Goal: Task Accomplishment & Management: Use online tool/utility

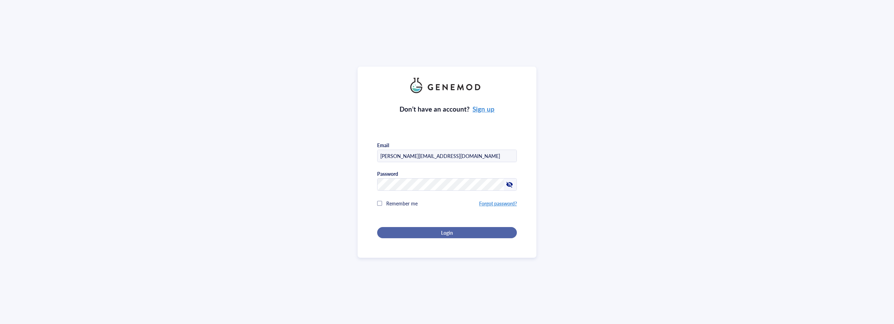
click at [453, 234] on div "Login" at bounding box center [446, 233] width 117 height 6
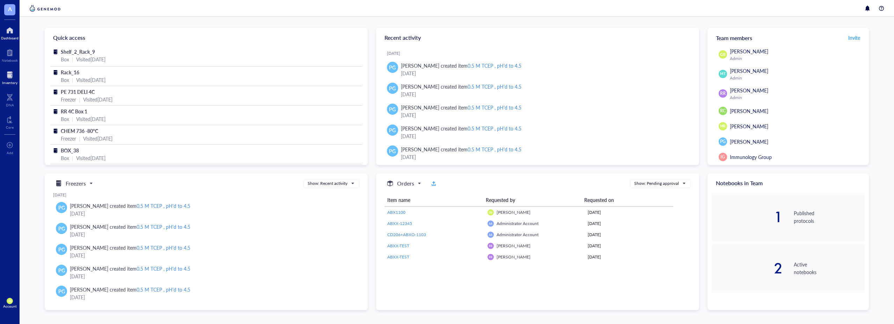
click at [7, 80] on div at bounding box center [9, 74] width 15 height 11
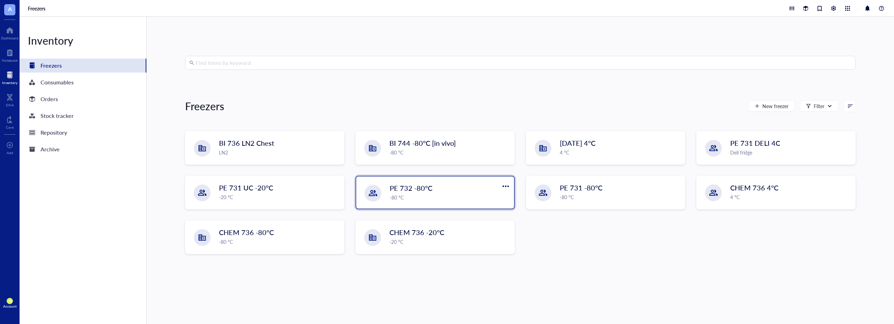
click at [452, 191] on div "PE 732 -80°C" at bounding box center [441, 188] width 103 height 10
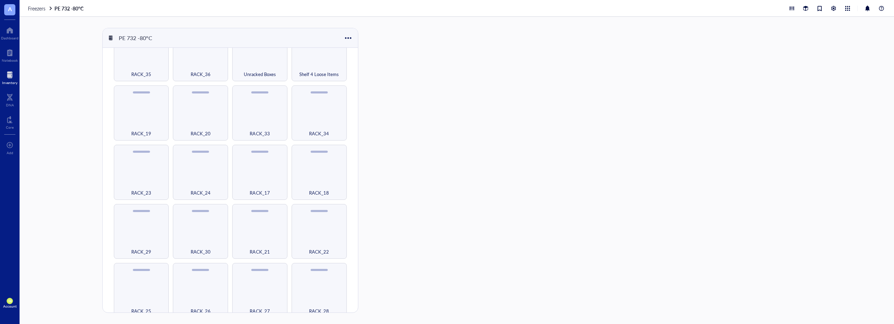
scroll to position [283, 0]
click at [199, 182] on div "RACK_24" at bounding box center [200, 188] width 48 height 15
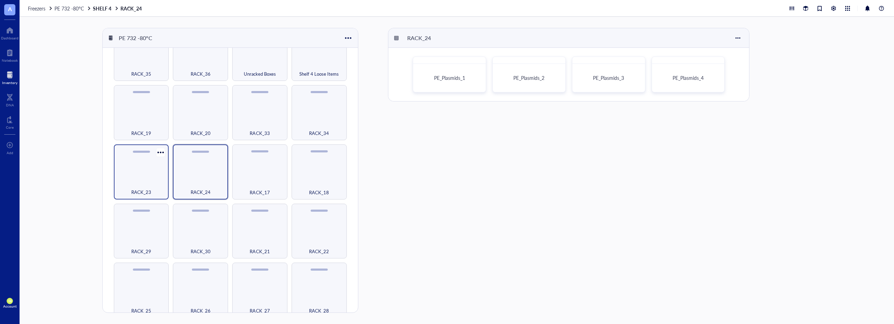
click at [135, 181] on div "RACK_23" at bounding box center [141, 188] width 48 height 15
click at [146, 299] on div "RACK_25" at bounding box center [141, 306] width 48 height 15
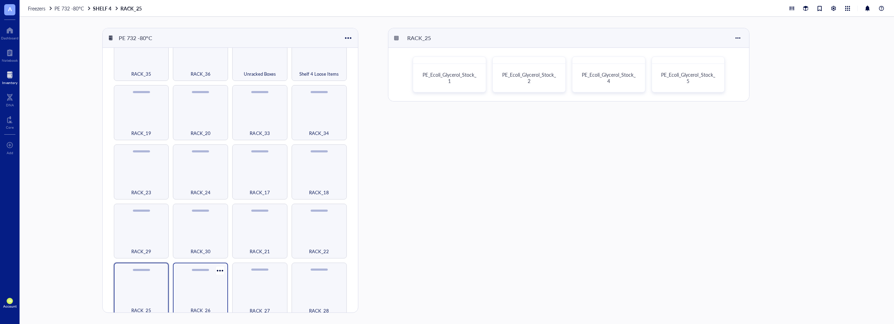
click at [205, 285] on div "RACK_26" at bounding box center [200, 290] width 55 height 55
click at [249, 291] on div "RACK_27" at bounding box center [259, 290] width 55 height 55
click at [314, 291] on div "RACK_28" at bounding box center [319, 290] width 55 height 55
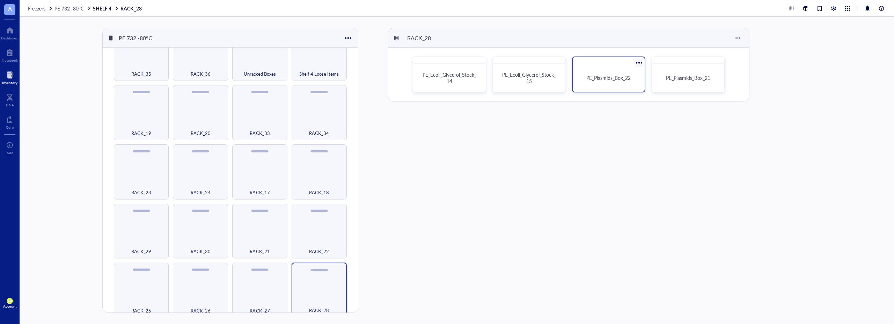
click at [619, 71] on div "PE_Plasmids_Box_22" at bounding box center [608, 78] width 66 height 22
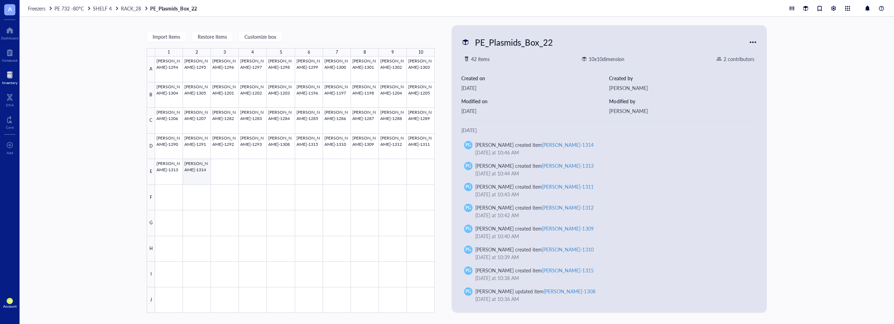
click at [199, 163] on div at bounding box center [295, 185] width 280 height 257
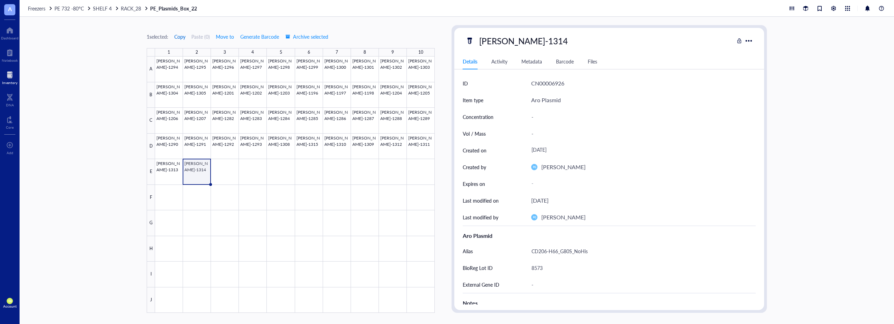
click at [183, 38] on span "Copy" at bounding box center [179, 37] width 11 height 6
click at [221, 169] on div at bounding box center [295, 185] width 280 height 257
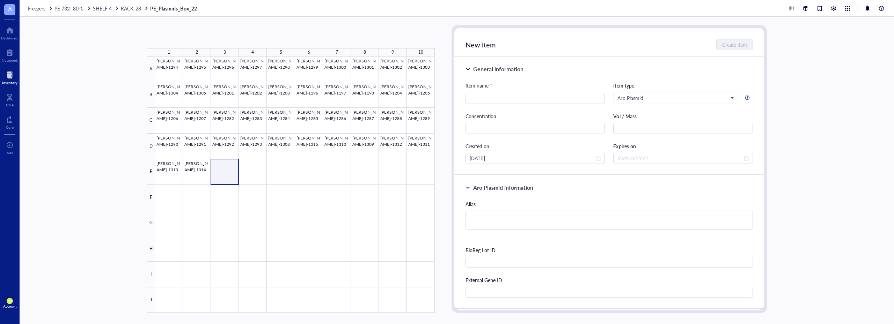
type textarea "Keep everyone on the same page…"
click at [185, 36] on button "Paste ( 1 )" at bounding box center [183, 36] width 19 height 11
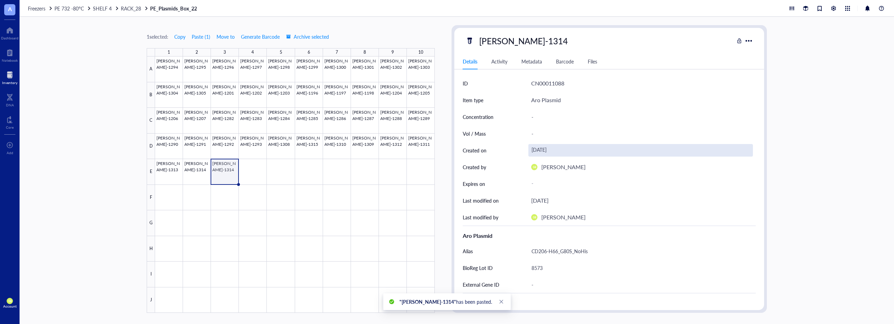
click at [551, 153] on div "[DATE]" at bounding box center [640, 150] width 224 height 13
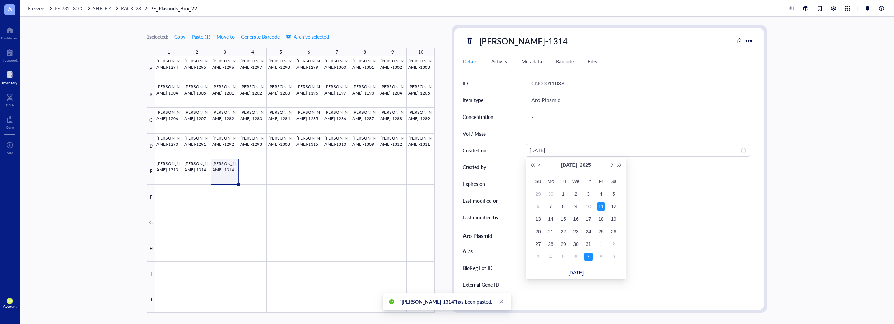
type input "[DATE]"
click at [579, 275] on link "[DATE]" at bounding box center [575, 273] width 15 height 6
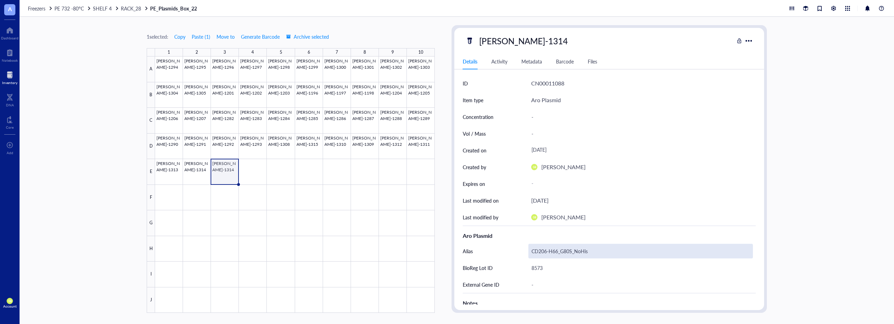
click at [548, 250] on div "CD206-H66_G80S_NoHis" at bounding box center [640, 251] width 224 height 15
drag, startPoint x: 588, startPoint y: 250, endPoint x: 515, endPoint y: 250, distance: 73.3
click at [515, 250] on div "Alias CD206-H66_G80S_NoHis" at bounding box center [609, 256] width 293 height 26
type textarea "C"
type textarea "cMetA3v22_E54C_his"
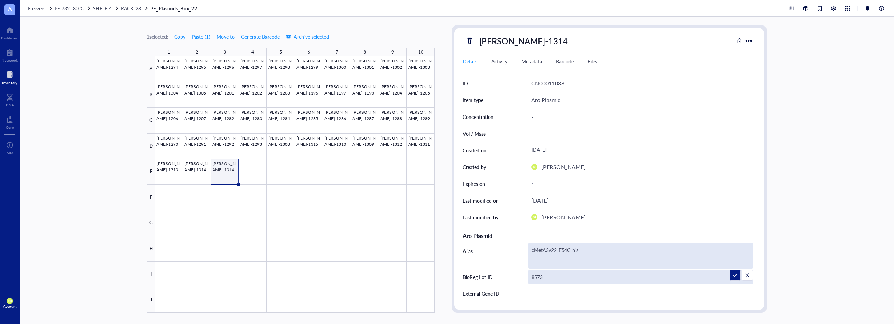
click at [546, 279] on div "Aro Plasmid Alias cMetA3v22_E54C_his BioReg Lot ID 8573 External Gene ID -" at bounding box center [609, 264] width 293 height 76
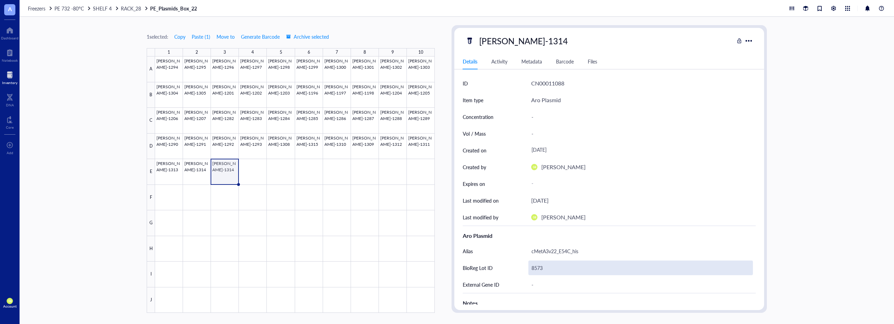
click at [546, 269] on div "8573" at bounding box center [640, 268] width 224 height 15
drag, startPoint x: 546, startPoint y: 270, endPoint x: 510, endPoint y: 273, distance: 36.1
click at [510, 273] on div "BioReg Lot ID 8573" at bounding box center [609, 268] width 293 height 17
click at [537, 270] on input "8706" at bounding box center [641, 268] width 224 height 14
type input "8806"
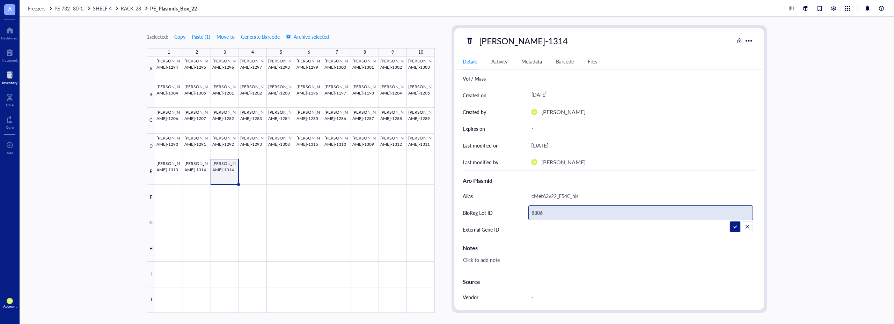
scroll to position [70, 0]
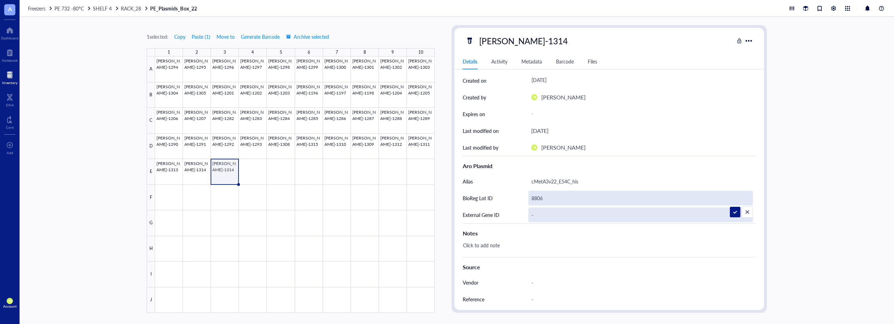
click at [538, 217] on div "-" at bounding box center [640, 215] width 224 height 15
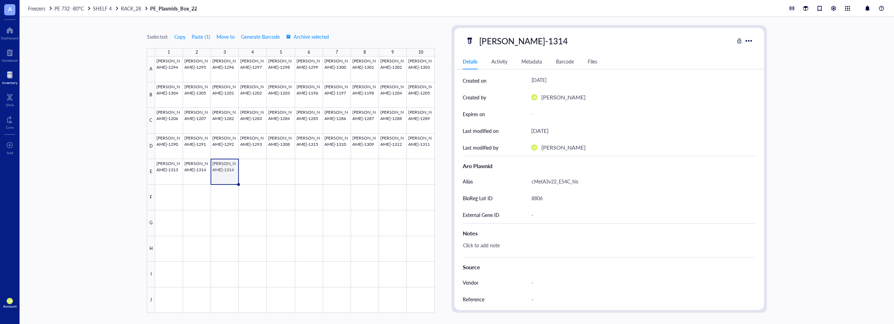
click at [538, 217] on div "-" at bounding box center [640, 215] width 224 height 15
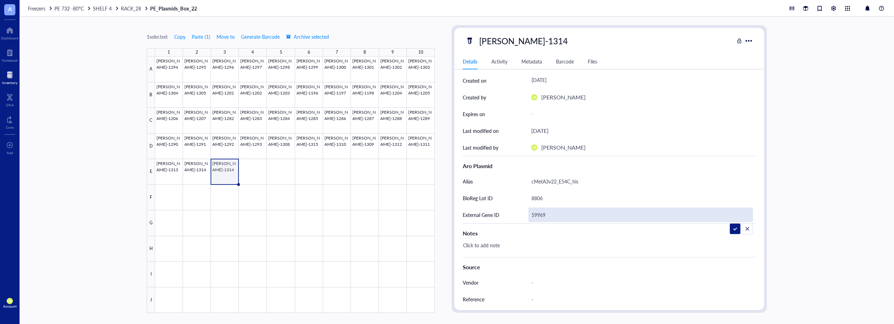
type input "599695"
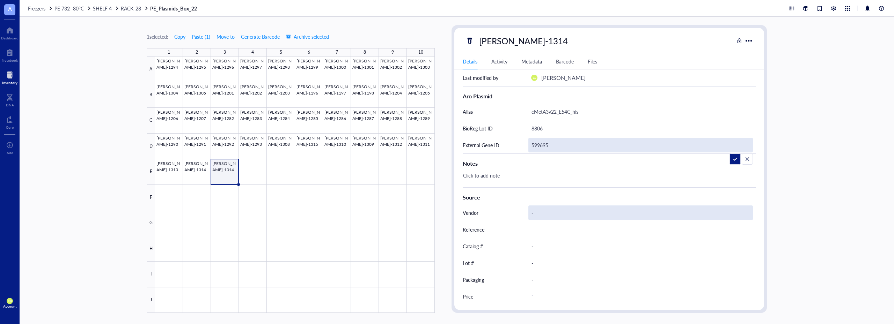
scroll to position [140, 0]
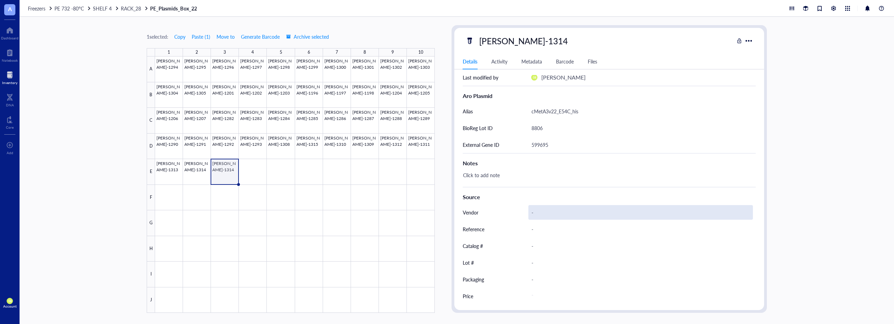
click at [535, 213] on div "-" at bounding box center [640, 212] width 224 height 15
click at [536, 213] on div "-" at bounding box center [640, 212] width 224 height 15
type input "ATUM"
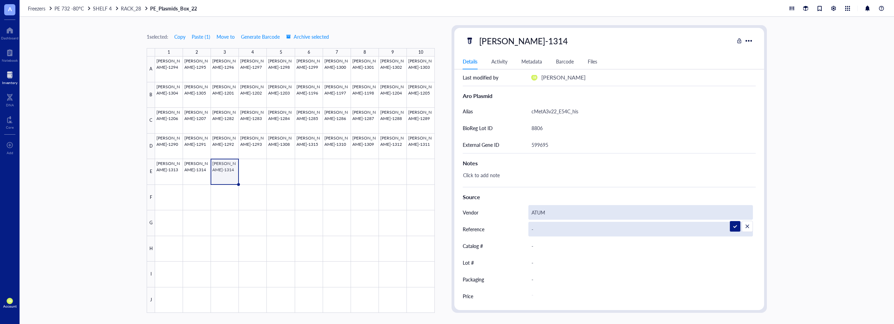
click at [532, 229] on div "-" at bounding box center [640, 229] width 224 height 15
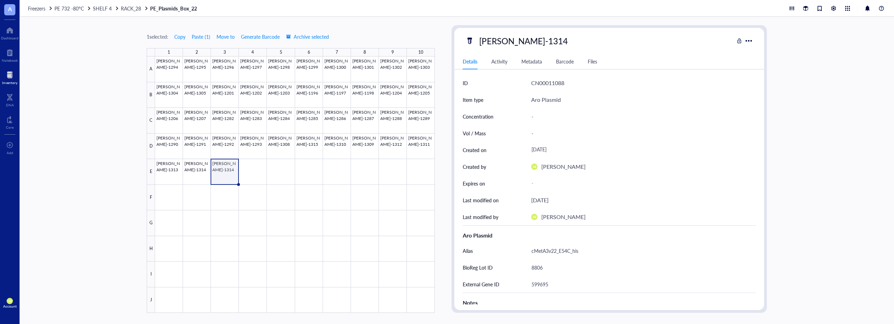
scroll to position [0, 0]
click at [536, 133] on div "-" at bounding box center [640, 133] width 224 height 15
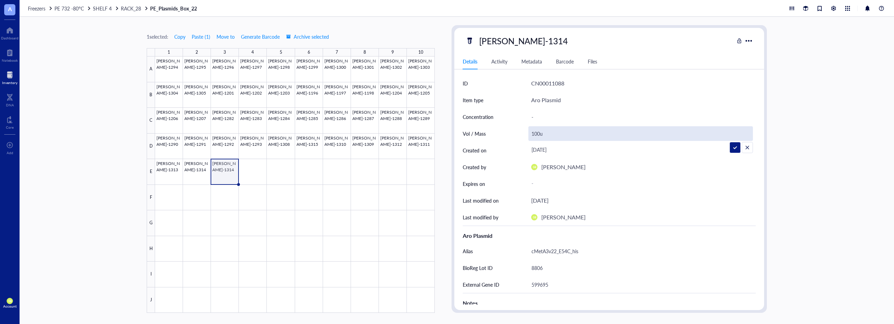
type input "100uL"
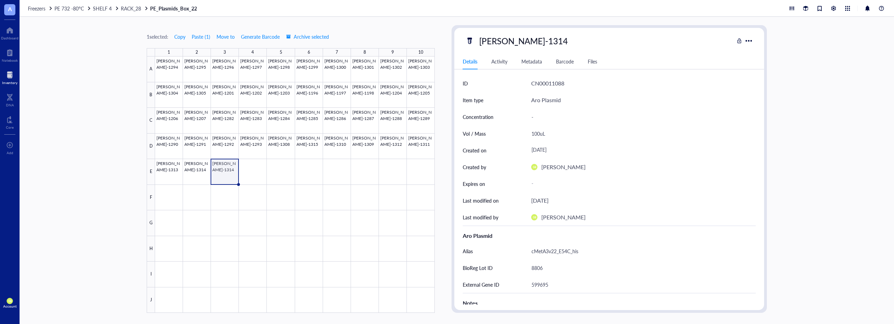
click at [538, 83] on div "CN00011088" at bounding box center [547, 83] width 33 height 9
click at [546, 101] on div "Aro Plasmid" at bounding box center [546, 100] width 30 height 9
click at [506, 61] on div "Activity" at bounding box center [499, 62] width 16 height 8
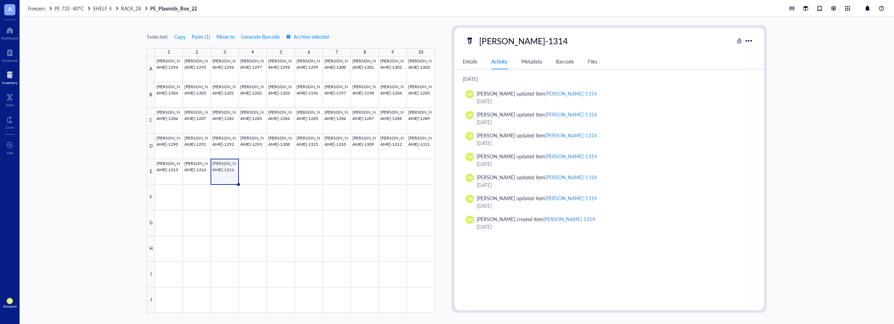
click at [470, 61] on div "Details" at bounding box center [470, 62] width 15 height 8
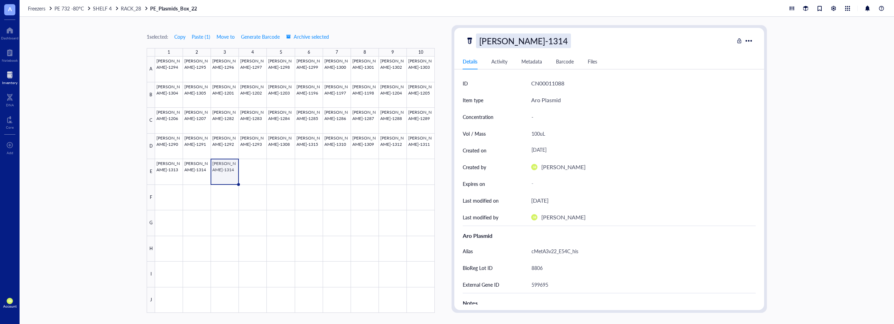
click at [499, 39] on div "[PERSON_NAME]-1314" at bounding box center [523, 41] width 95 height 15
drag, startPoint x: 525, startPoint y: 42, endPoint x: 505, endPoint y: 42, distance: 19.9
click at [505, 42] on input "[PERSON_NAME]-1314" at bounding box center [503, 41] width 54 height 14
drag, startPoint x: 521, startPoint y: 41, endPoint x: 516, endPoint y: 42, distance: 4.7
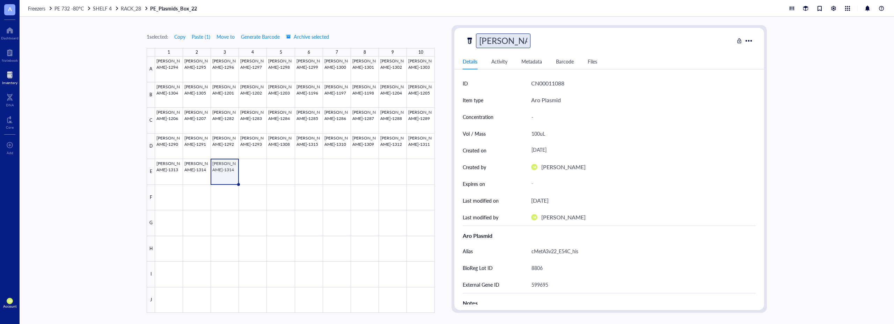
click at [516, 42] on input "[PERSON_NAME]-1330" at bounding box center [503, 41] width 54 height 14
type input "[PERSON_NAME]-1320"
click at [551, 43] on div "[PERSON_NAME]-1320" at bounding box center [599, 41] width 268 height 15
click at [599, 61] on div "Details Activity Metadata Barcode Files" at bounding box center [609, 62] width 310 height 16
click at [590, 62] on div "Files" at bounding box center [592, 62] width 9 height 8
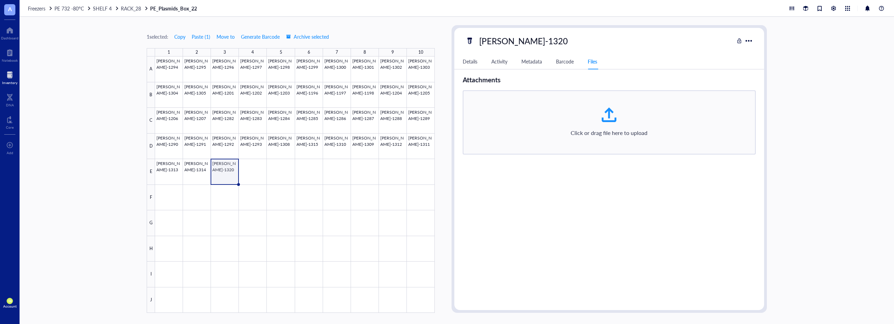
click at [567, 63] on div "Barcode" at bounding box center [565, 62] width 18 height 8
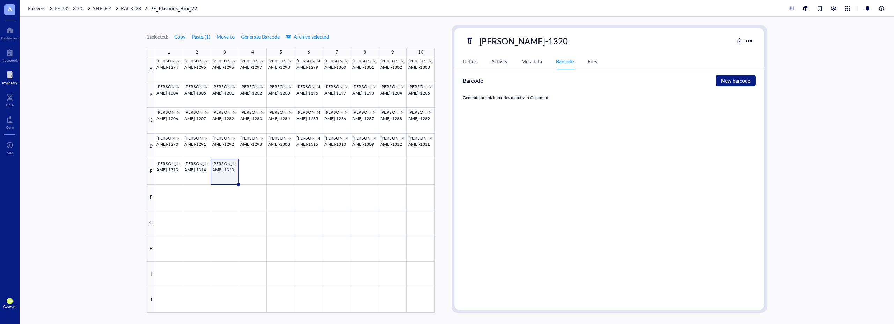
click at [529, 61] on div "Metadata" at bounding box center [531, 62] width 21 height 8
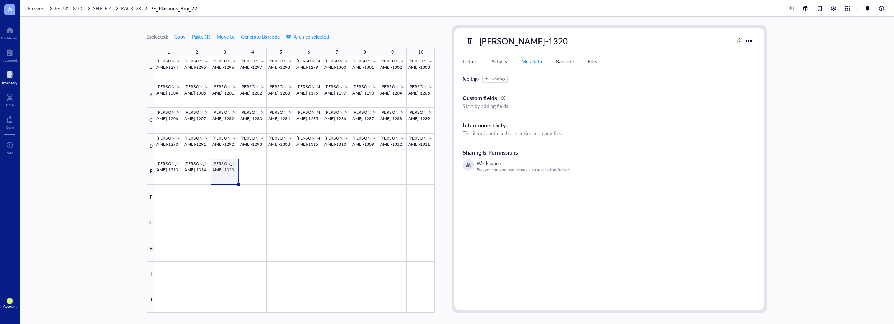
click at [505, 60] on div "Activity" at bounding box center [499, 62] width 16 height 8
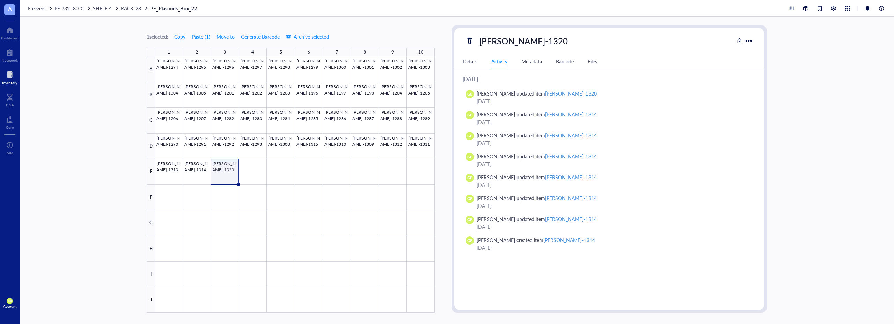
click at [474, 58] on div "Details" at bounding box center [470, 62] width 15 height 8
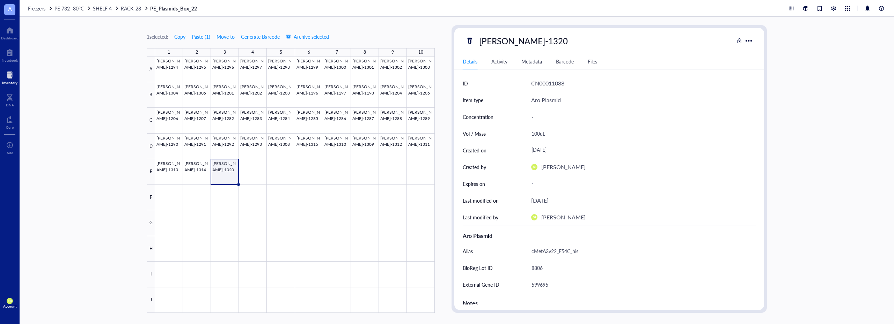
click at [83, 73] on div "1 selected: Copy Paste ( 1 ) Move to Generate Barcode Archive selected 1 2 3 4 …" at bounding box center [457, 171] width 874 height 308
click at [130, 7] on span "RACK_28" at bounding box center [131, 8] width 20 height 7
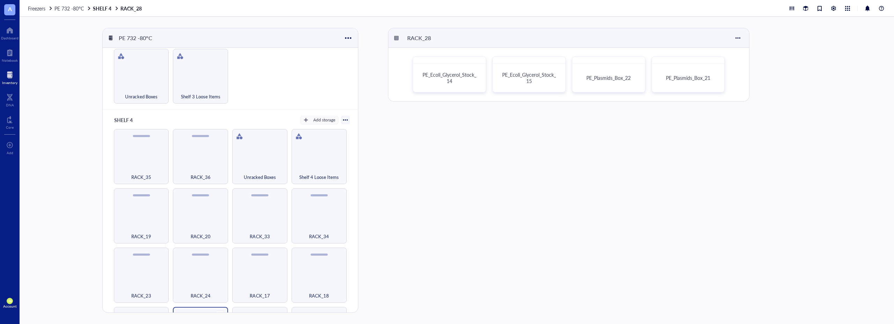
scroll to position [143, 0]
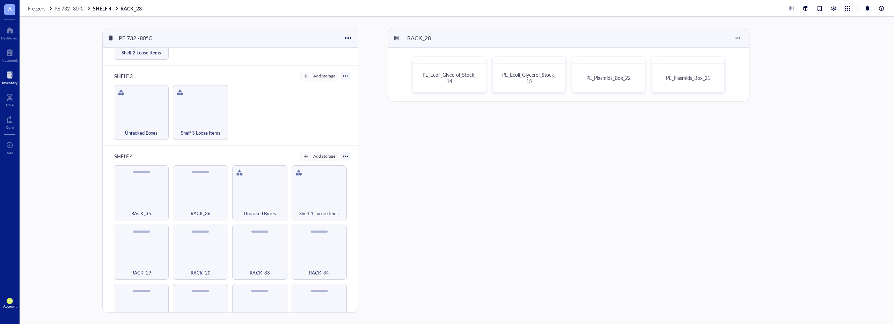
click at [343, 154] on div at bounding box center [345, 156] width 5 height 5
click at [314, 167] on div "Settings" at bounding box center [313, 166] width 17 height 6
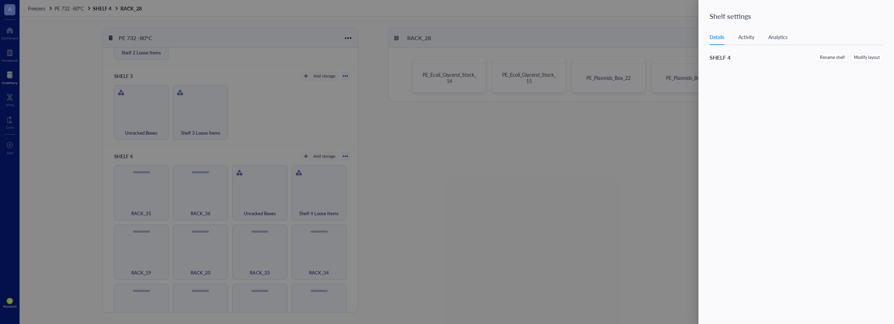
click at [746, 36] on div "Activity" at bounding box center [746, 37] width 16 height 8
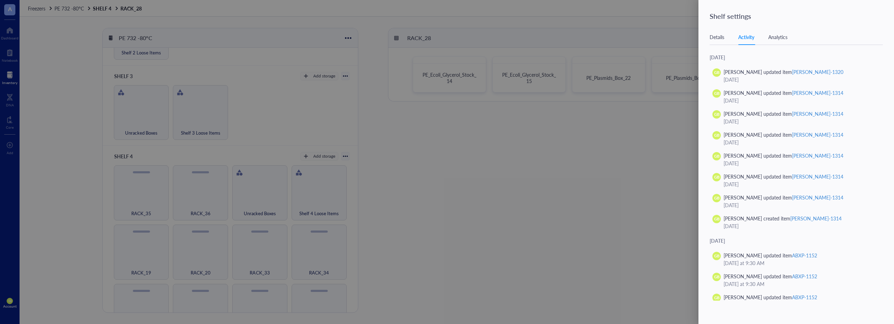
click at [786, 38] on div "Analytics" at bounding box center [777, 37] width 19 height 8
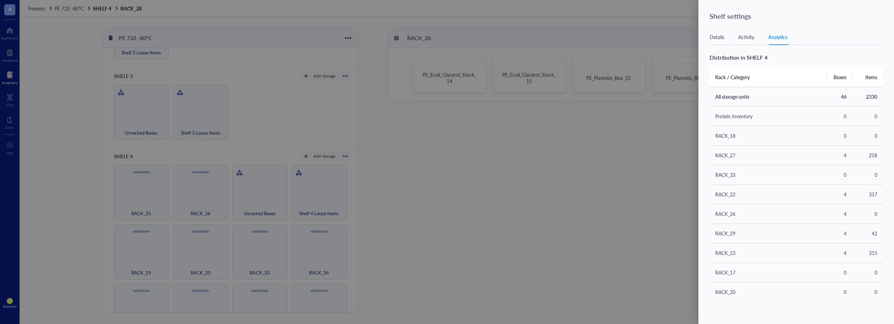
click at [741, 75] on th "Rack / Category" at bounding box center [767, 77] width 117 height 20
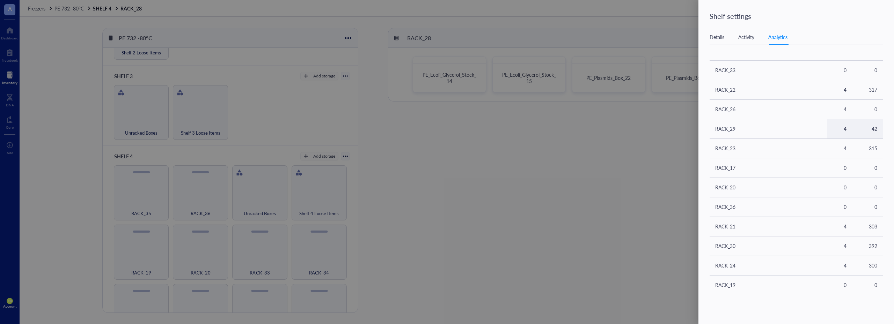
scroll to position [0, 0]
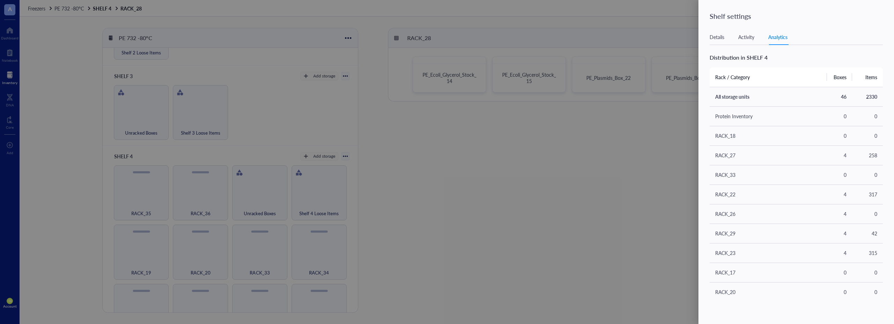
click at [569, 169] on div at bounding box center [447, 162] width 894 height 324
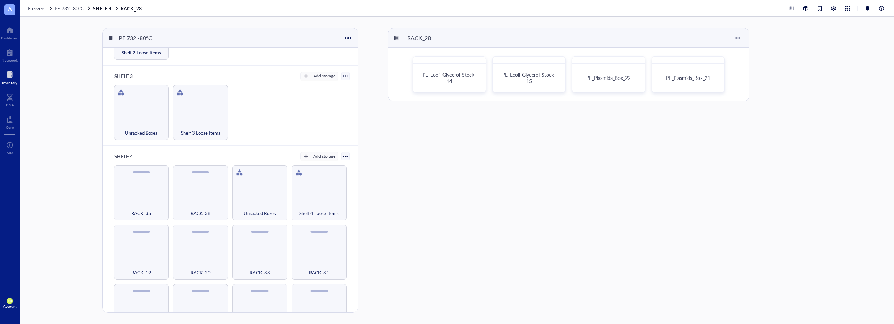
click at [10, 79] on div at bounding box center [9, 74] width 15 height 11
